Goal: Transaction & Acquisition: Book appointment/travel/reservation

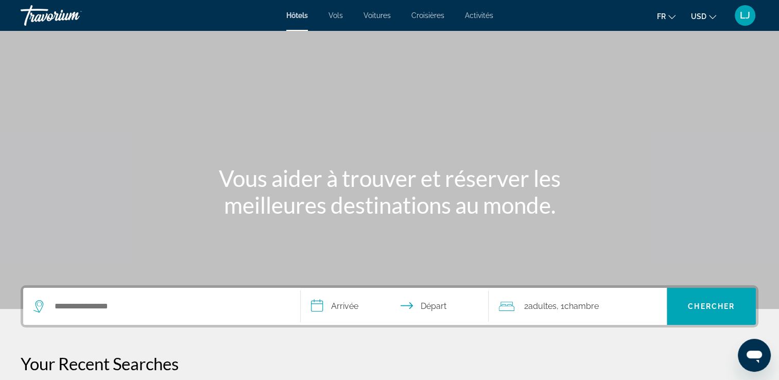
click at [110, 296] on div "Search widget" at bounding box center [161, 306] width 256 height 37
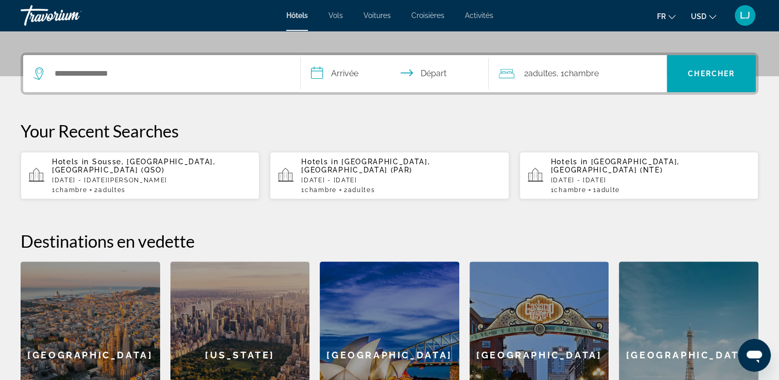
scroll to position [251, 0]
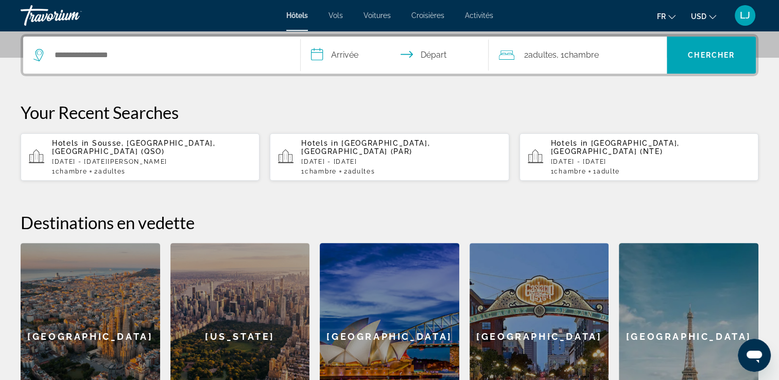
click at [479, 15] on span "Activités" at bounding box center [479, 15] width 28 height 8
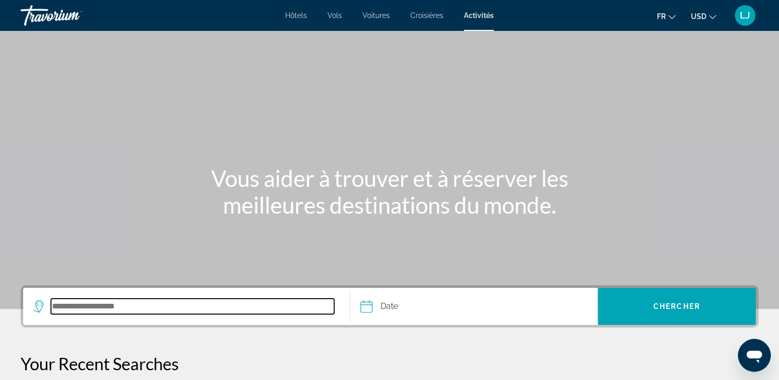
click at [80, 312] on input "Search destination" at bounding box center [192, 306] width 283 height 15
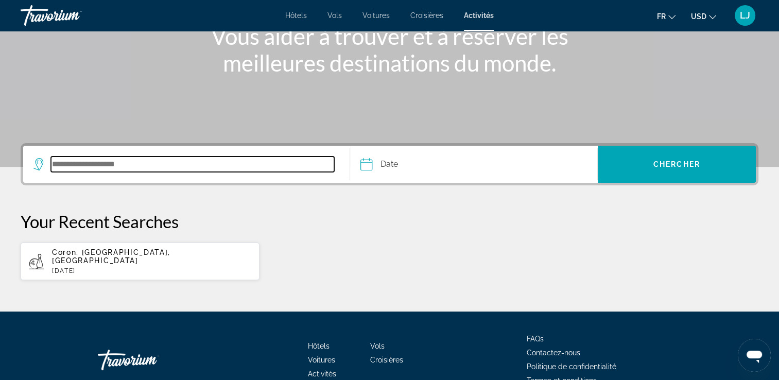
scroll to position [191, 0]
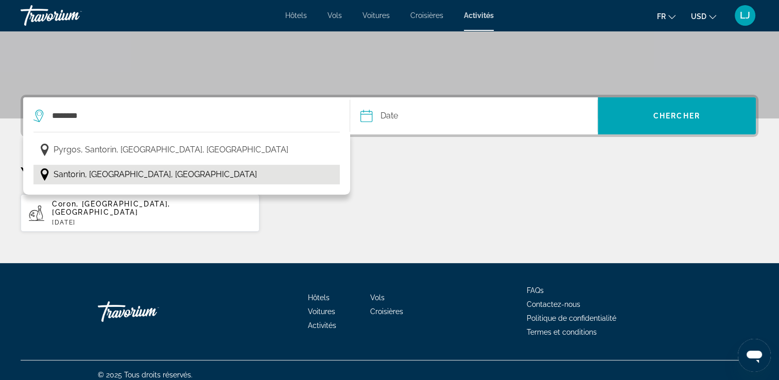
click at [144, 173] on span "Santorin, [GEOGRAPHIC_DATA], [GEOGRAPHIC_DATA]" at bounding box center [155, 174] width 203 height 14
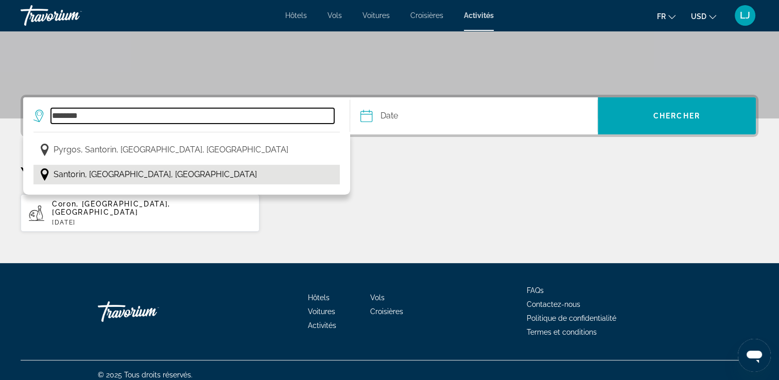
type input "**********"
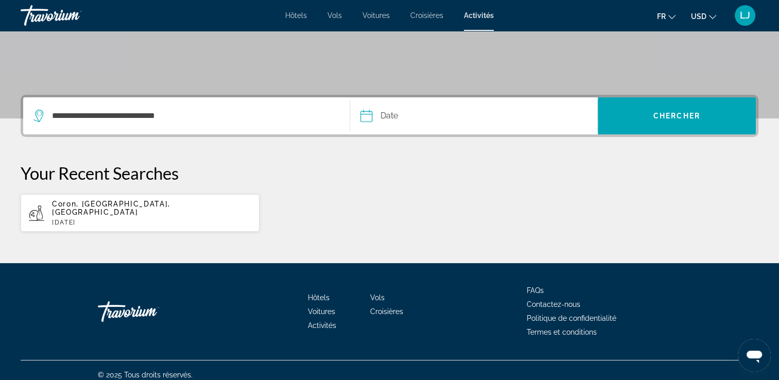
click at [438, 112] on input "Date" at bounding box center [419, 117] width 123 height 40
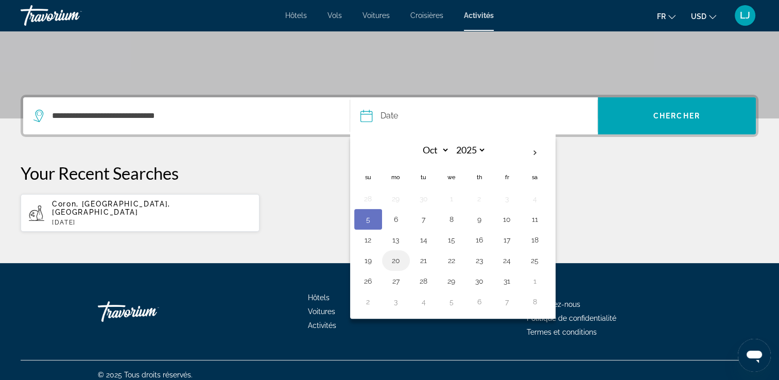
click at [397, 261] on button "20" at bounding box center [396, 260] width 16 height 14
type input "**********"
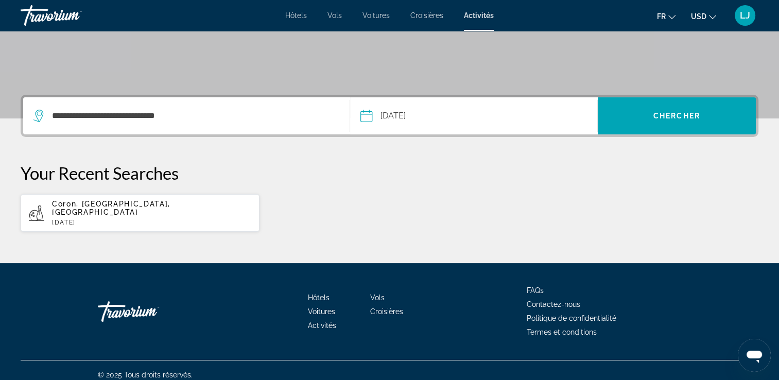
click at [679, 96] on div "**********" at bounding box center [390, 116] width 738 height 42
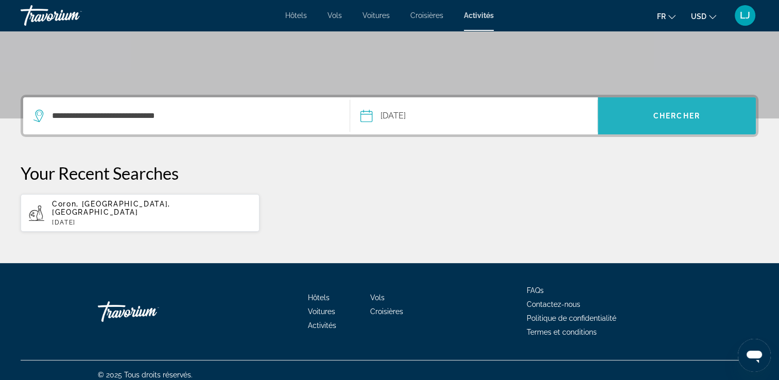
click at [676, 105] on span "Search" at bounding box center [677, 115] width 158 height 25
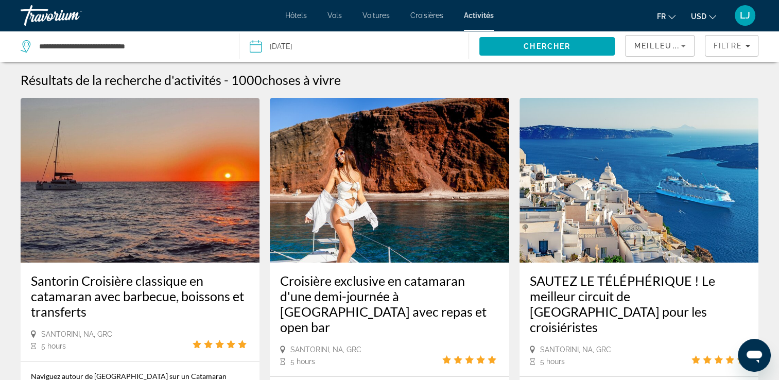
click at [698, 16] on span "USD" at bounding box center [698, 16] width 15 height 8
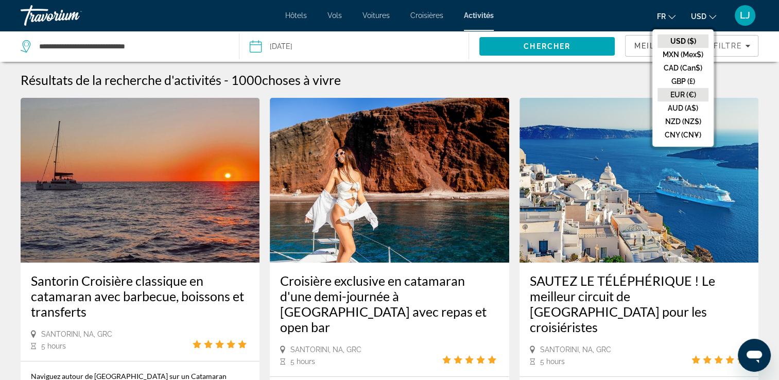
click at [679, 94] on button "EUR (€)" at bounding box center [682, 94] width 51 height 13
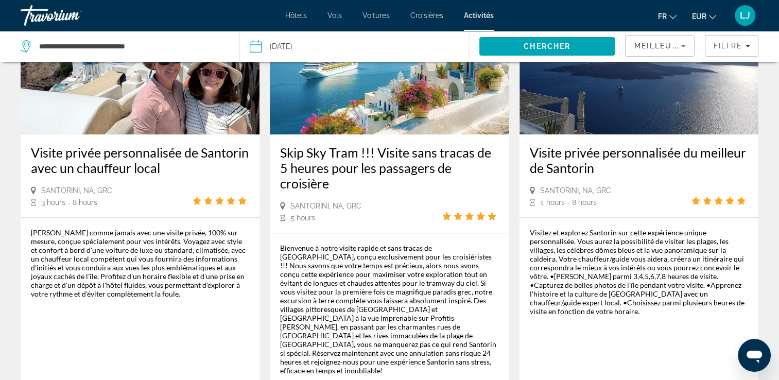
scroll to position [1076, 0]
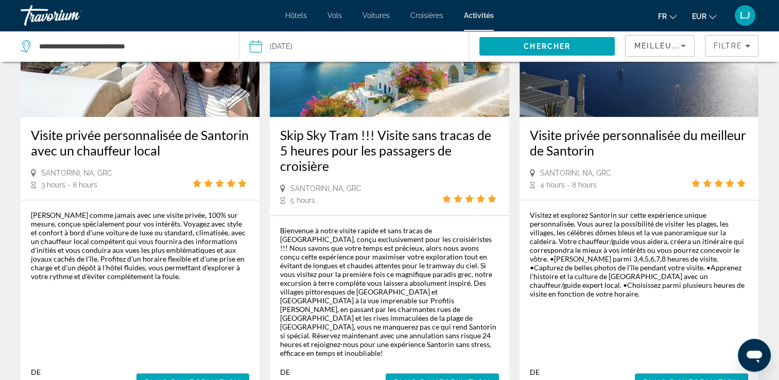
click at [756, 220] on div "Visitez et explorez Santorin sur cette expérience unique personnalisée. Vous au…" at bounding box center [639, 301] width 239 height 202
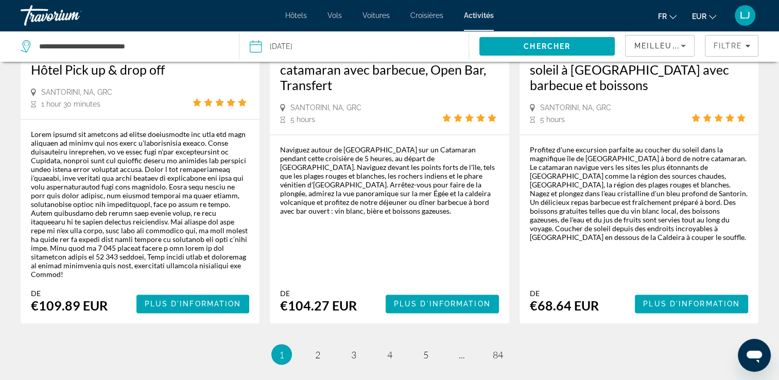
scroll to position [1640, 0]
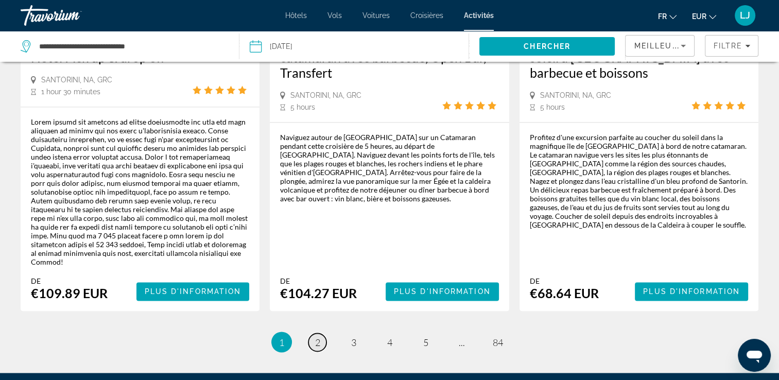
click at [321, 333] on link "page 2" at bounding box center [317, 342] width 18 height 18
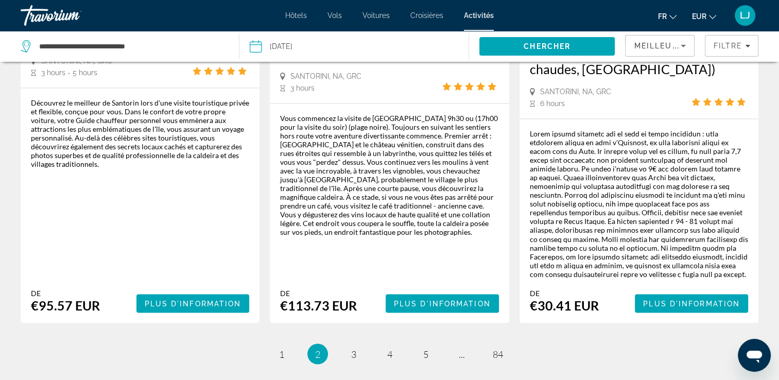
scroll to position [1742, 0]
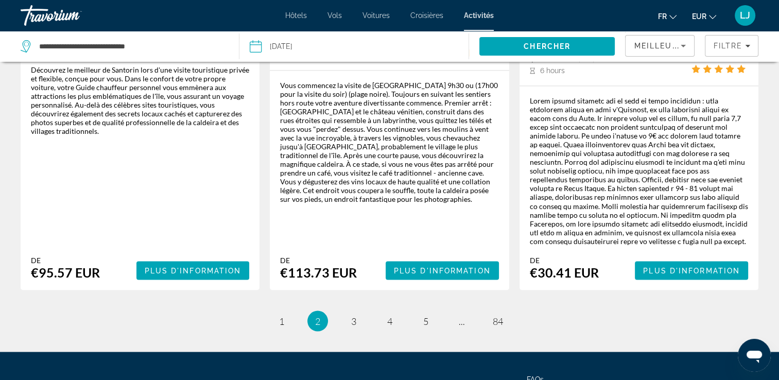
drag, startPoint x: 784, startPoint y: 60, endPoint x: 15, endPoint y: 23, distance: 769.6
click at [353, 315] on span "3" at bounding box center [353, 320] width 5 height 11
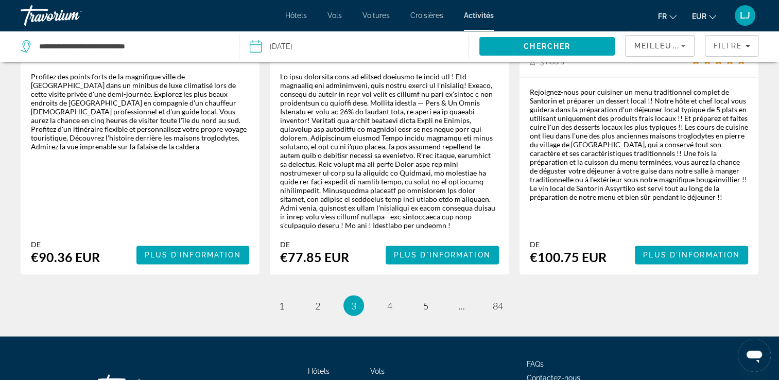
scroll to position [1690, 0]
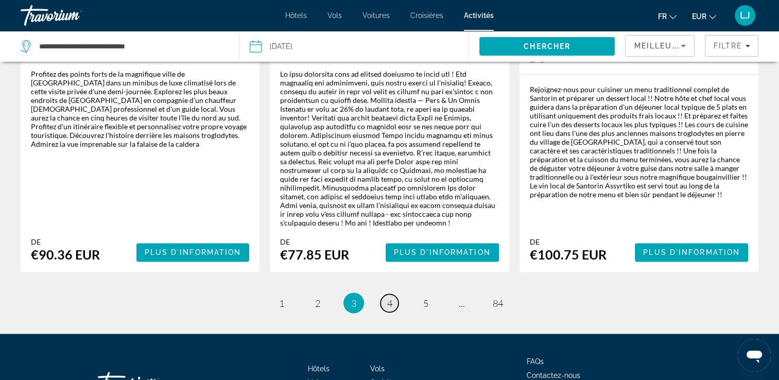
click at [391, 297] on span "4" at bounding box center [389, 302] width 5 height 11
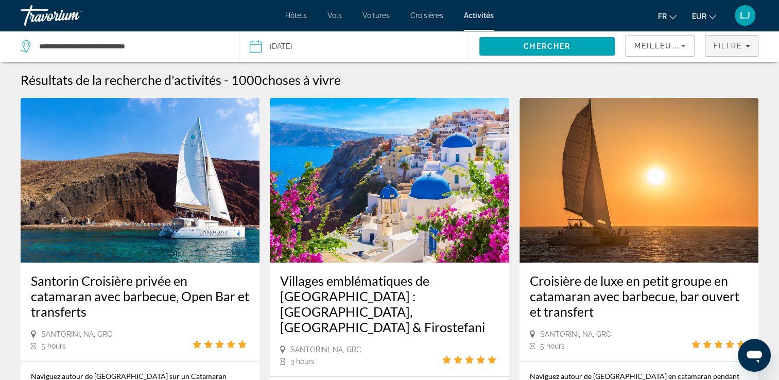
click at [713, 49] on span "Filtre" at bounding box center [727, 46] width 29 height 8
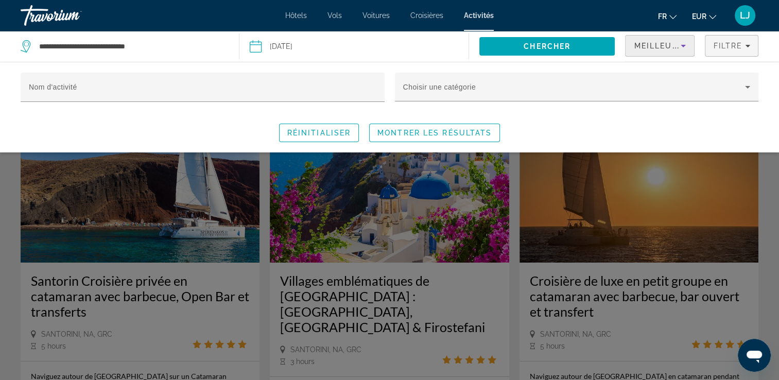
click at [637, 47] on span "Meilleures ventes" at bounding box center [680, 46] width 93 height 8
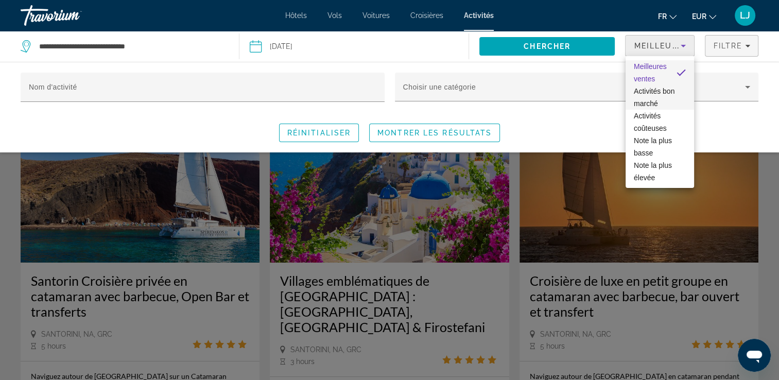
click at [647, 93] on span "Activités bon marché" at bounding box center [654, 97] width 41 height 21
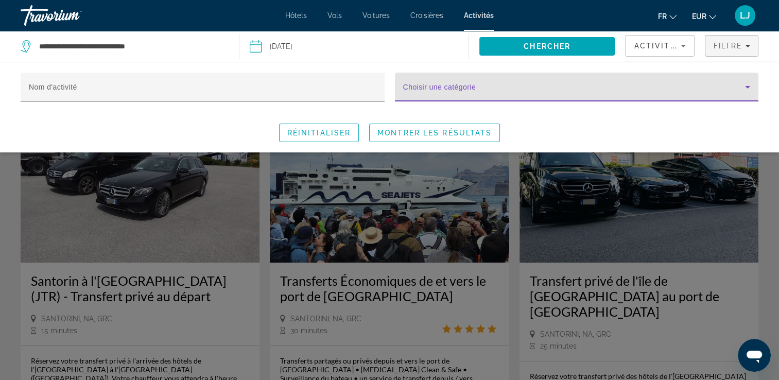
click at [741, 89] on icon "Search widget" at bounding box center [747, 87] width 12 height 12
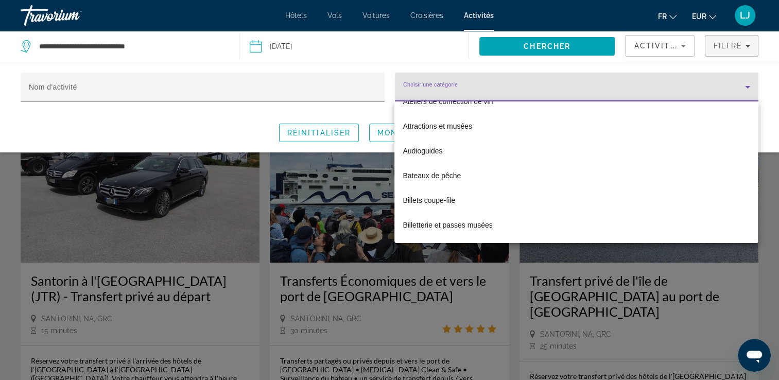
scroll to position [62, 0]
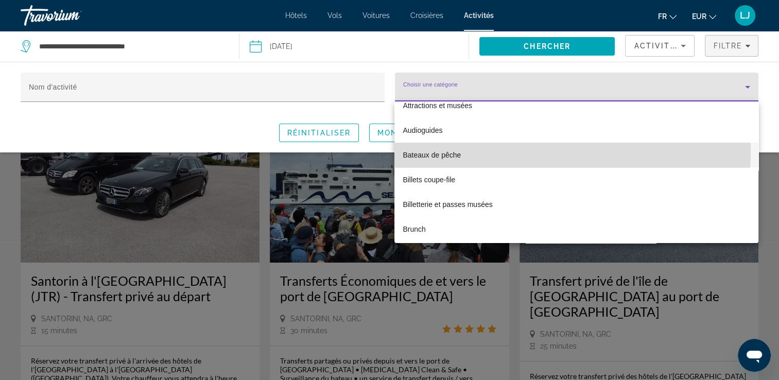
click at [474, 153] on mat-option "Bateaux de pêche" at bounding box center [576, 155] width 364 height 25
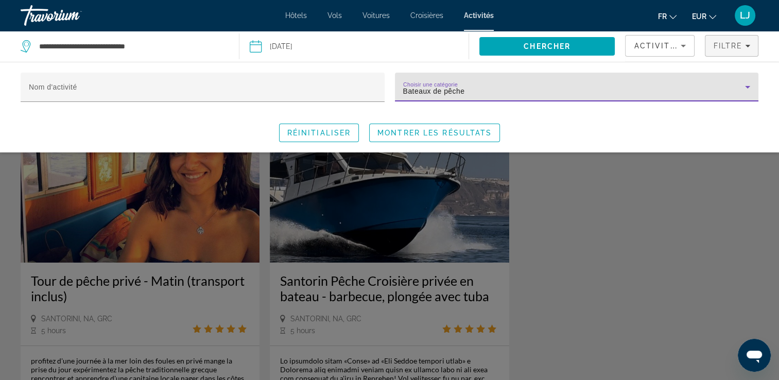
click at [562, 90] on div "Bateaux de pêche" at bounding box center [574, 91] width 342 height 12
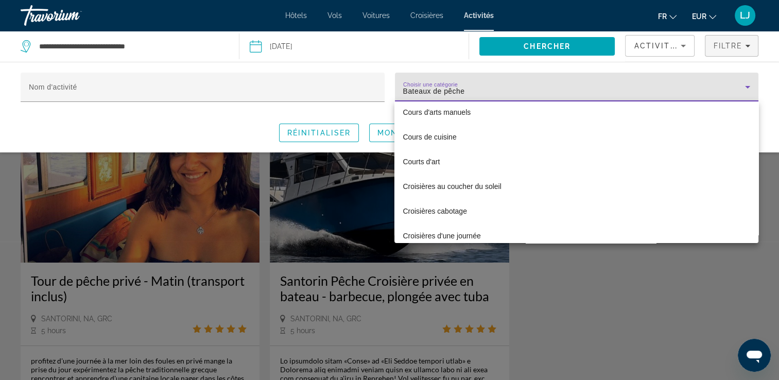
scroll to position [1057, 0]
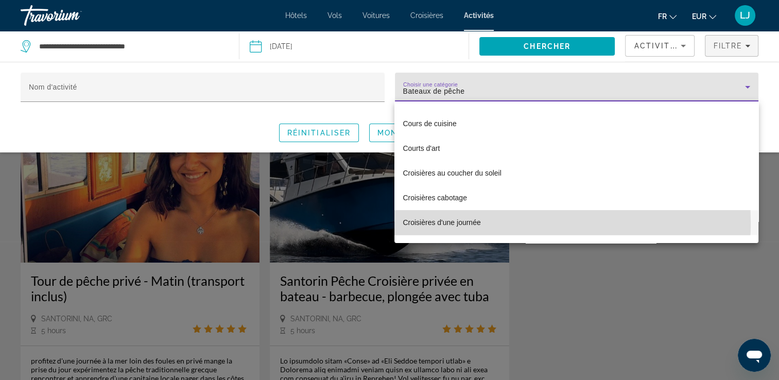
click at [497, 222] on mat-option "Croisières d'une journée" at bounding box center [576, 222] width 364 height 25
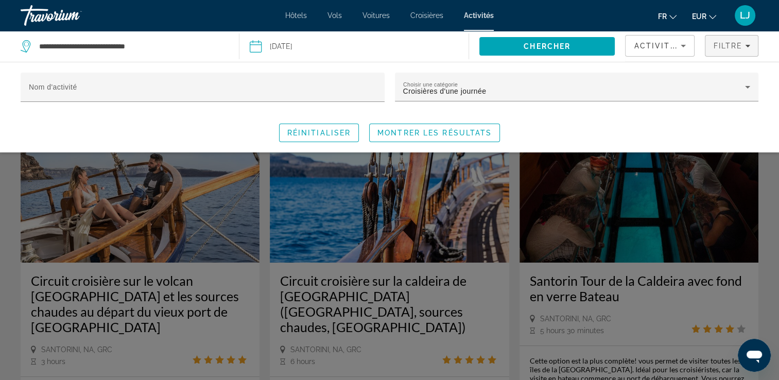
click at [563, 143] on div "Nom d'activité Choisir une catégorie Croisières d'une journée Réinitialiser Mon…" at bounding box center [389, 107] width 779 height 91
click at [458, 146] on div "Nom d'activité Choisir une catégorie Croisières d'une journée Réinitialiser Mon…" at bounding box center [389, 107] width 779 height 91
click at [653, 138] on div "Réinitialiser Montrer les résultats" at bounding box center [390, 133] width 738 height 19
click at [465, 132] on span "Montrer les résultats" at bounding box center [434, 133] width 114 height 8
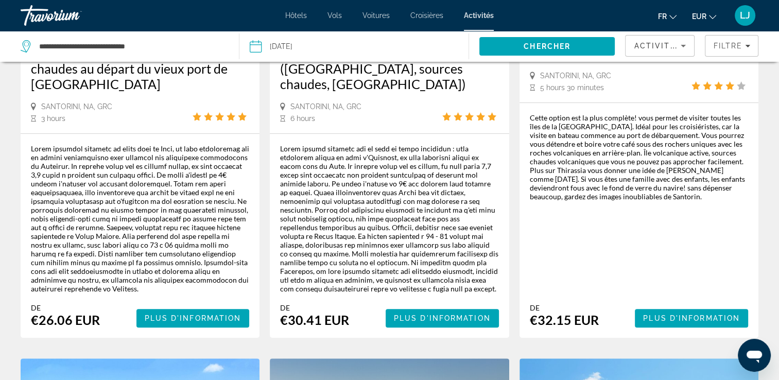
scroll to position [250, 0]
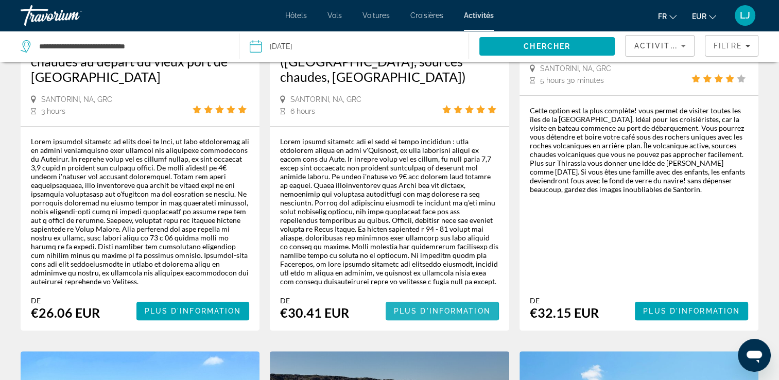
click at [419, 307] on span "Plus d'information" at bounding box center [442, 311] width 97 height 8
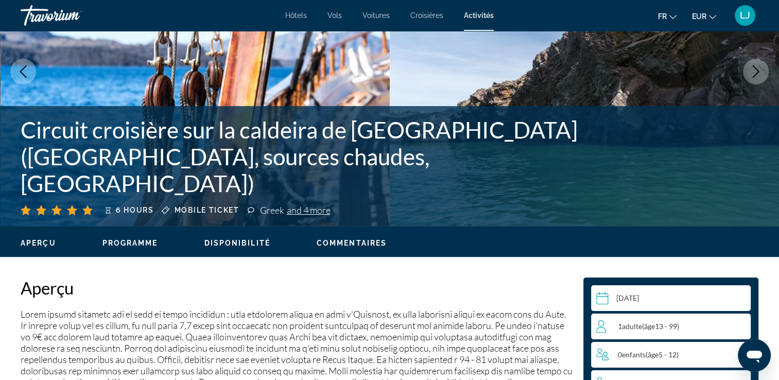
scroll to position [103, 0]
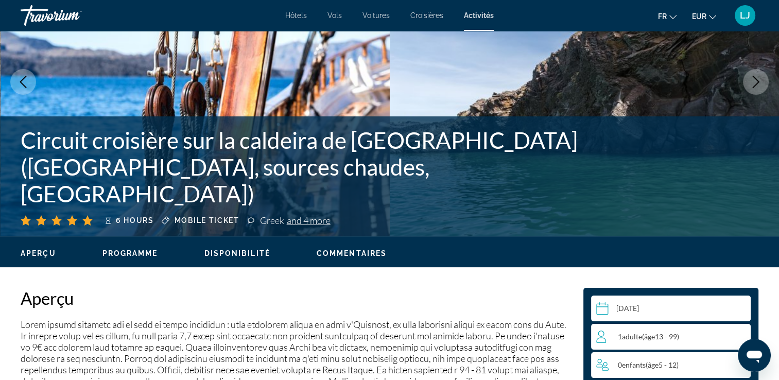
click at [21, 79] on icon "Previous image" at bounding box center [23, 82] width 12 height 12
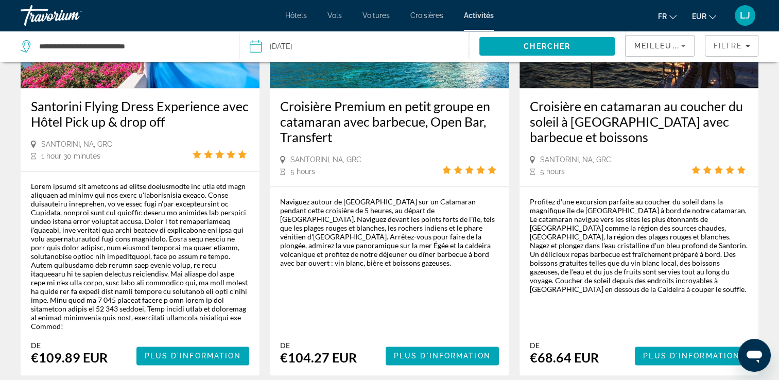
scroll to position [1593, 0]
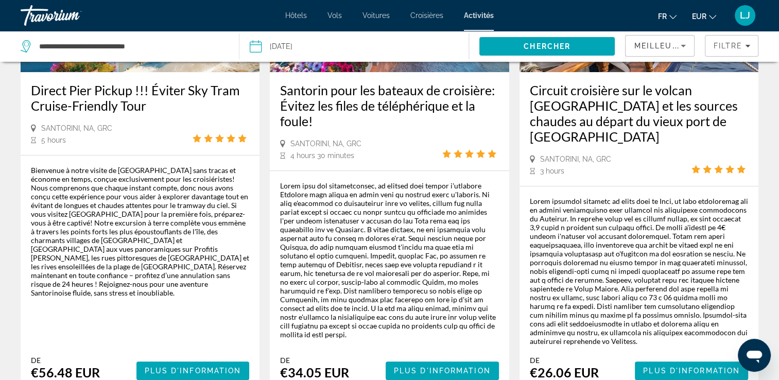
scroll to position [661, 0]
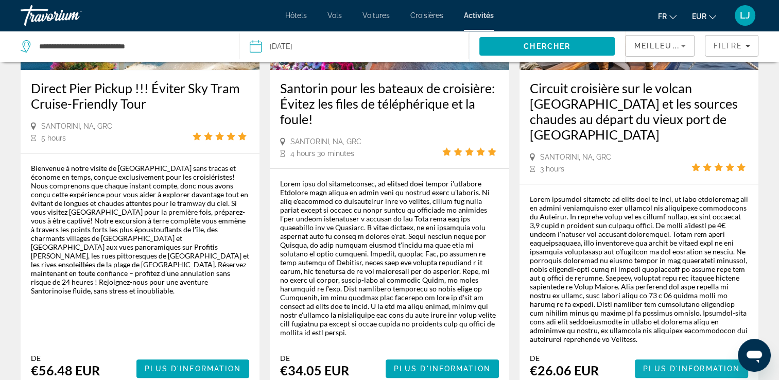
click at [680, 356] on span "Main content" at bounding box center [691, 368] width 113 height 25
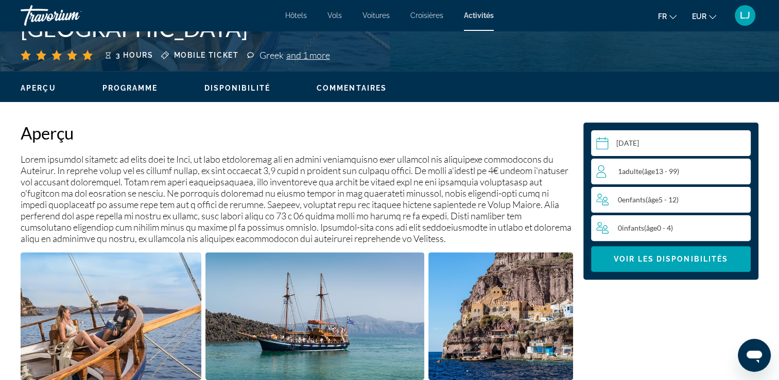
scroll to position [279, 0]
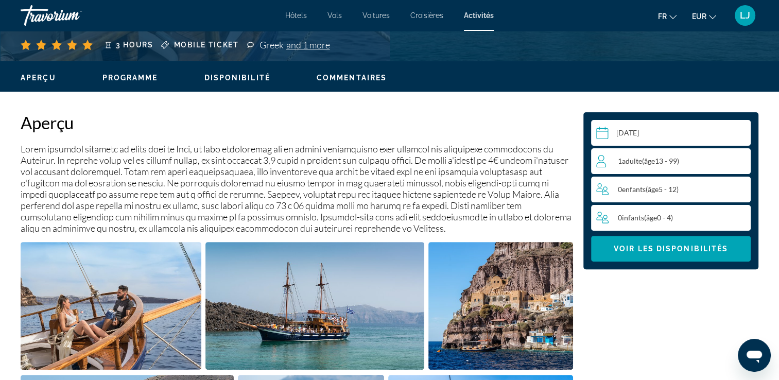
click at [652, 157] on span "âge" at bounding box center [649, 161] width 11 height 9
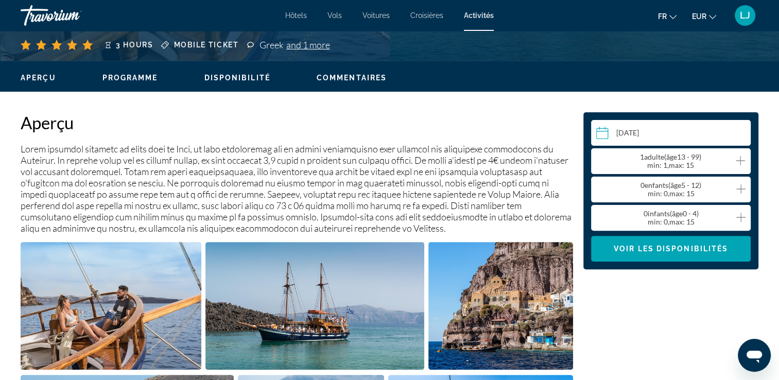
click at [739, 158] on icon "Increment adults" at bounding box center [740, 160] width 9 height 12
click at [668, 252] on span "Voir les disponibilités" at bounding box center [671, 249] width 114 height 8
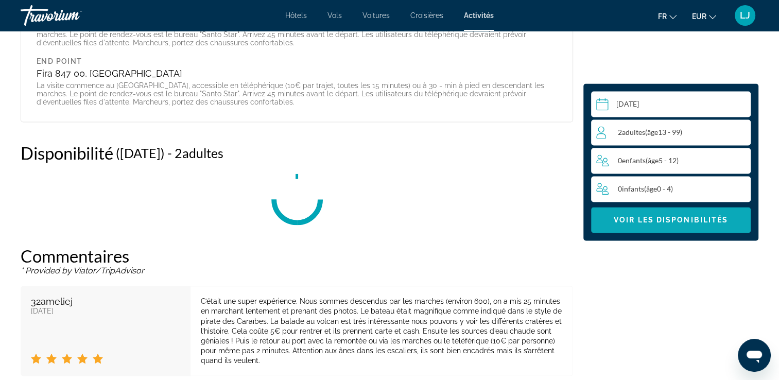
scroll to position [1706, 0]
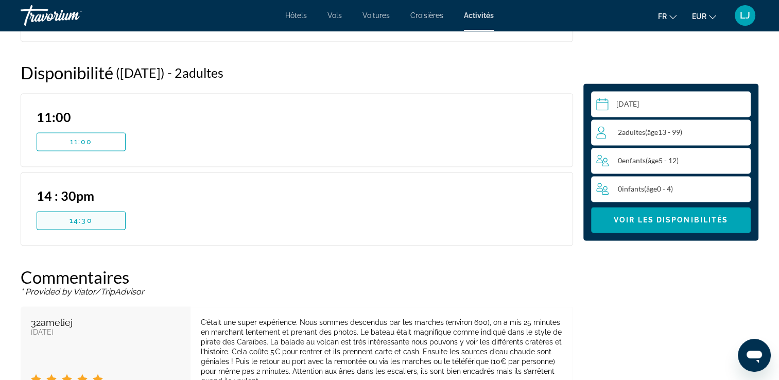
click at [83, 221] on span "14:30" at bounding box center [81, 220] width 23 height 8
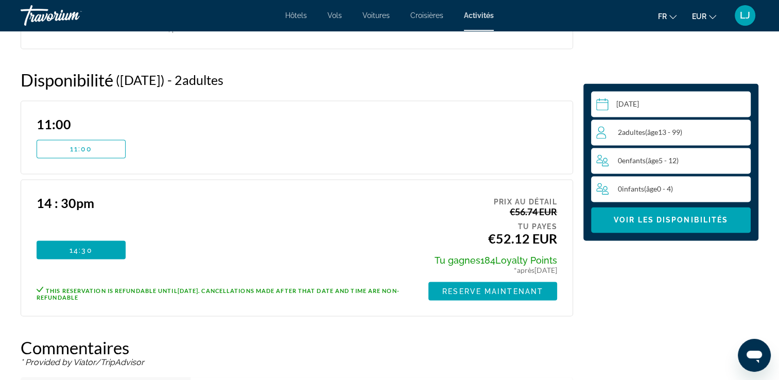
scroll to position [1670, 0]
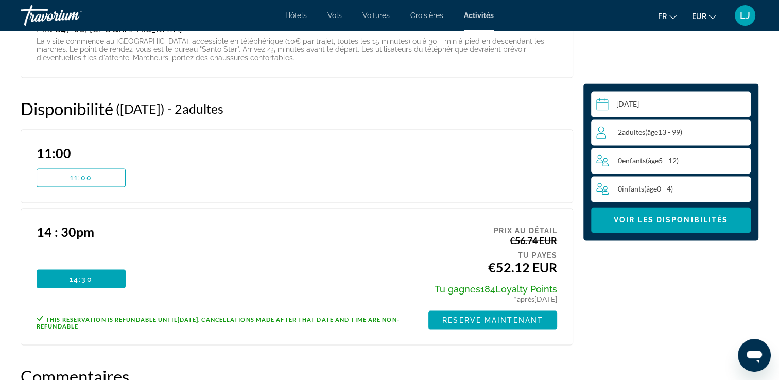
click at [379, 13] on span "Voitures" at bounding box center [375, 15] width 27 height 8
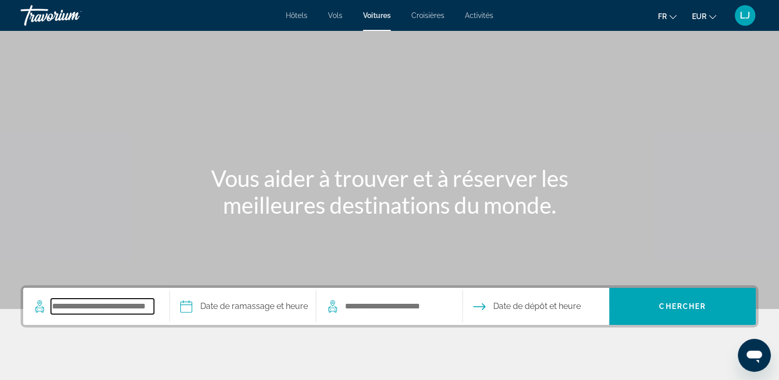
click at [90, 309] on input "Search pickup location" at bounding box center [102, 306] width 103 height 15
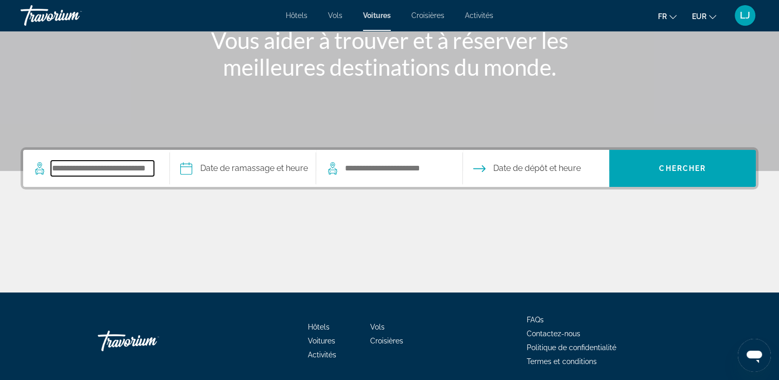
scroll to position [176, 0]
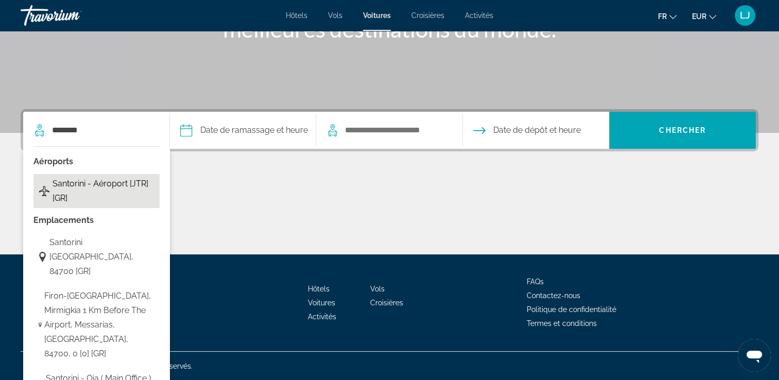
click at [91, 192] on span "Santorini - Aéroport [JTR] [GR]" at bounding box center [104, 191] width 102 height 29
type input "**********"
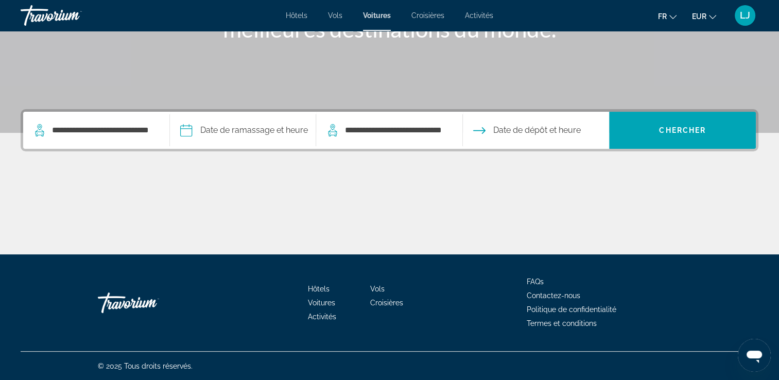
click at [253, 129] on input "Pickup date" at bounding box center [242, 132] width 151 height 40
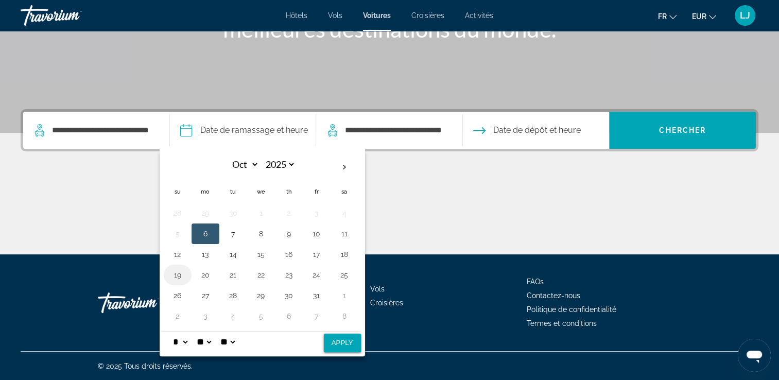
click at [175, 274] on button "19" at bounding box center [177, 275] width 16 height 14
click at [264, 272] on button "22" at bounding box center [261, 275] width 16 height 14
click at [179, 274] on button "19" at bounding box center [177, 275] width 16 height 14
click at [347, 338] on button "Apply" at bounding box center [342, 343] width 37 height 19
type input "**********"
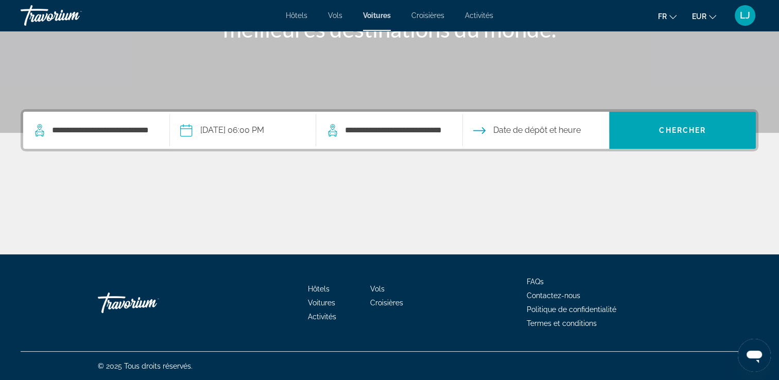
click at [519, 128] on input "Drop-off date" at bounding box center [535, 132] width 151 height 40
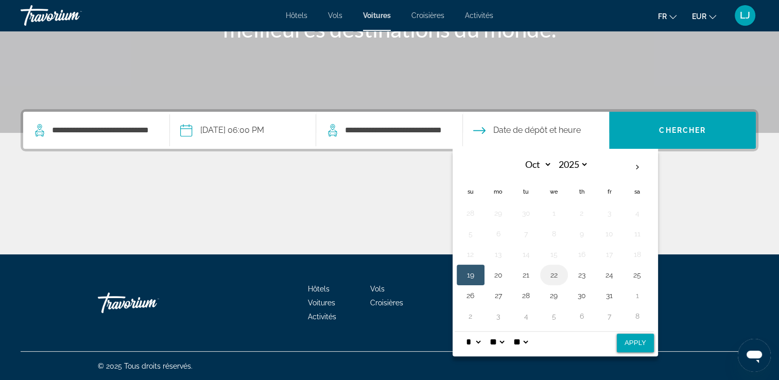
click at [554, 275] on button "22" at bounding box center [554, 275] width 16 height 14
click at [632, 341] on button "Apply" at bounding box center [635, 343] width 37 height 19
type input "**********"
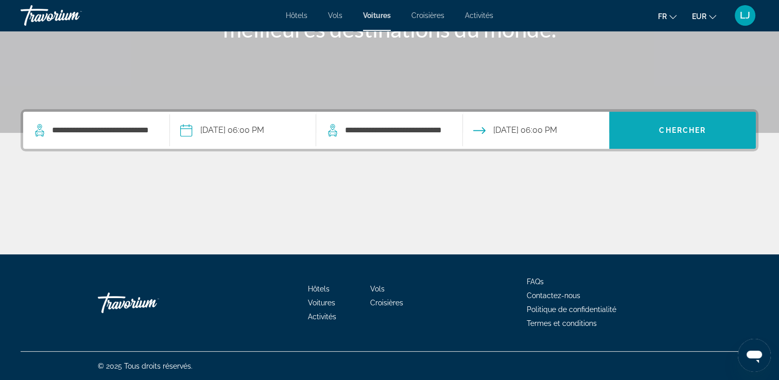
click at [683, 127] on span "Chercher" at bounding box center [682, 130] width 47 height 8
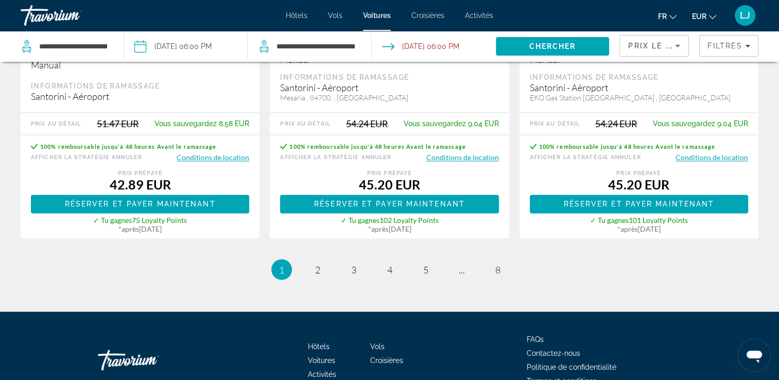
scroll to position [1681, 0]
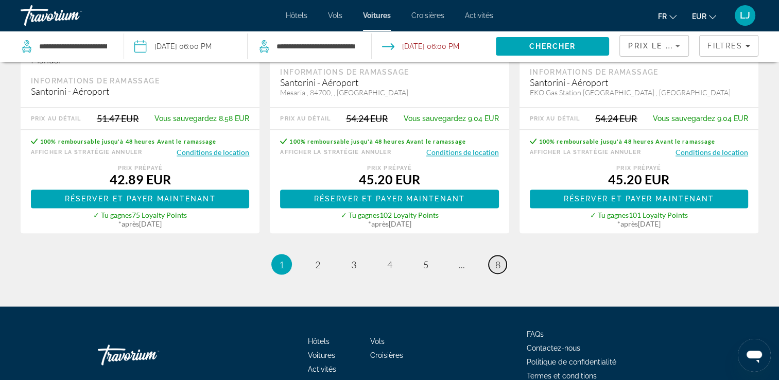
click at [499, 258] on span "8" at bounding box center [497, 263] width 5 height 11
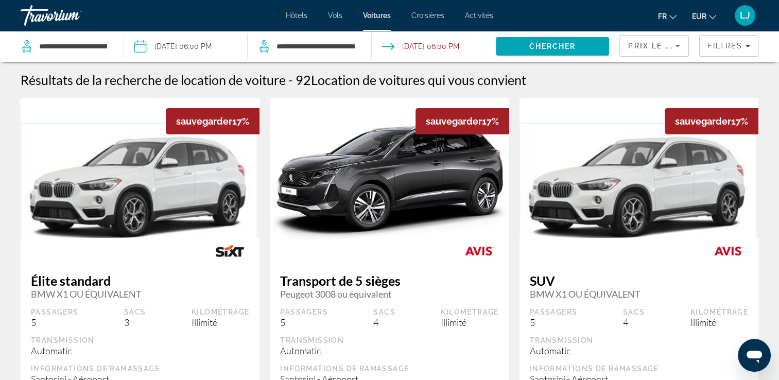
scroll to position [212, 0]
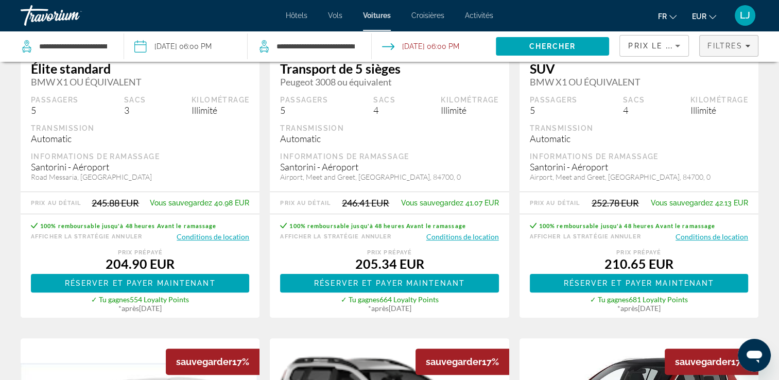
click at [708, 46] on span "Filtres" at bounding box center [724, 46] width 35 height 8
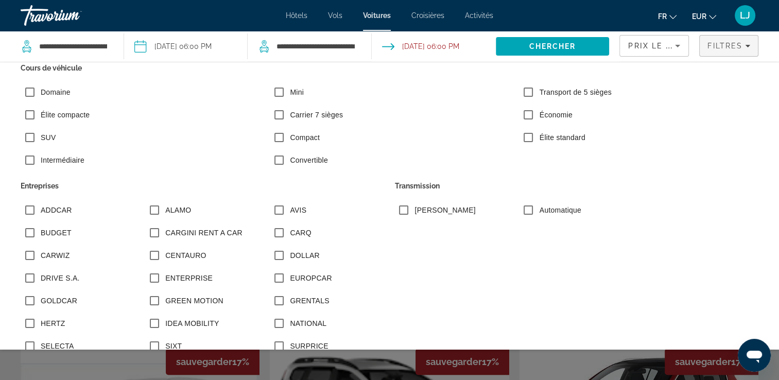
scroll to position [0, 0]
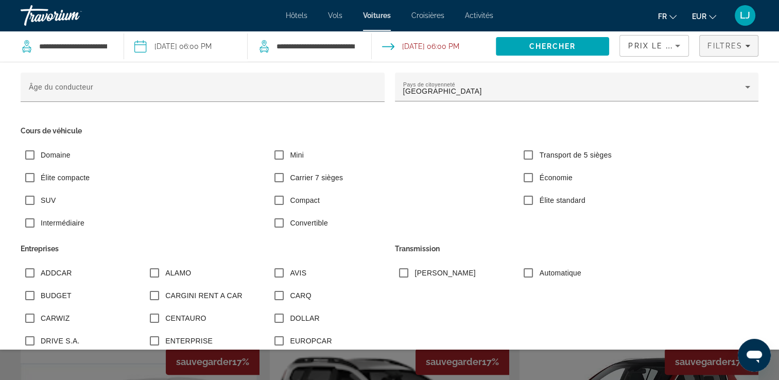
click at [766, 44] on app-cars-search-filters "Prix ​​le plus bas Filtres Âge du conducteur Pays de citoyenneté [DEMOGRAPHIC_D…" at bounding box center [699, 46] width 160 height 31
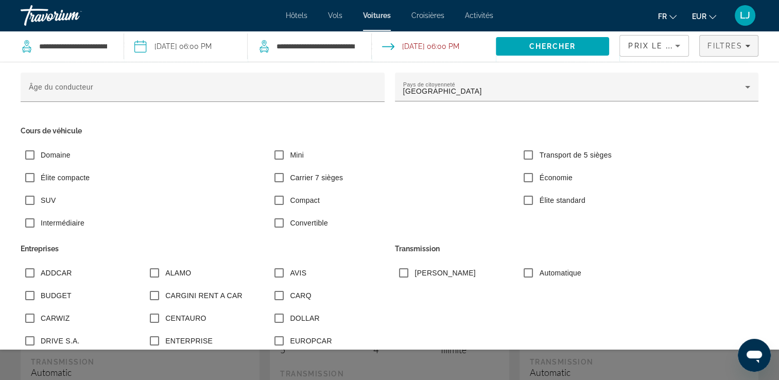
click at [674, 354] on div "Search widget" at bounding box center [389, 264] width 779 height 231
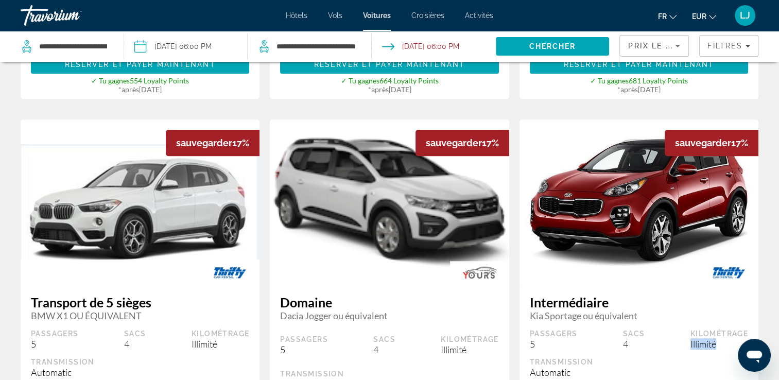
click at [674, 350] on div "Passagers 5 Sacs 4 Kilométrage Illimité" at bounding box center [639, 339] width 218 height 21
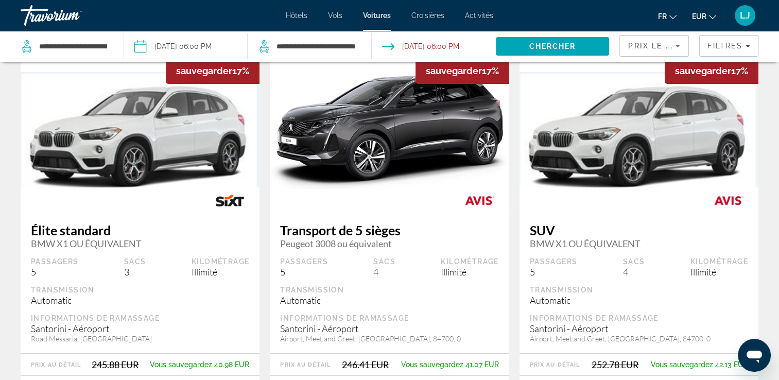
scroll to position [0, 0]
